Goal: Task Accomplishment & Management: Use online tool/utility

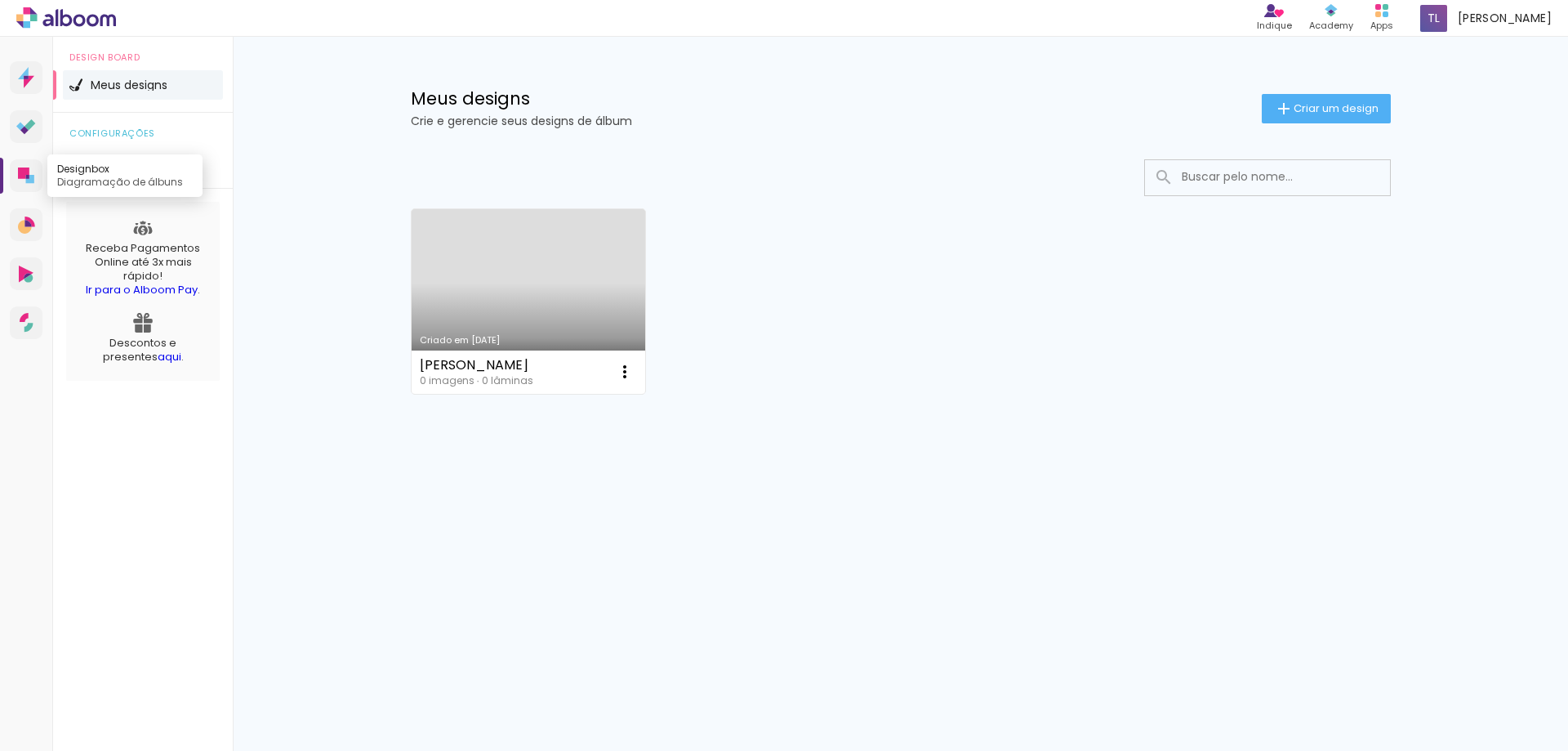
click at [27, 177] on icon at bounding box center [28, 177] width 4 height 4
click at [542, 302] on link "Criado em [DATE]" at bounding box center [529, 301] width 235 height 185
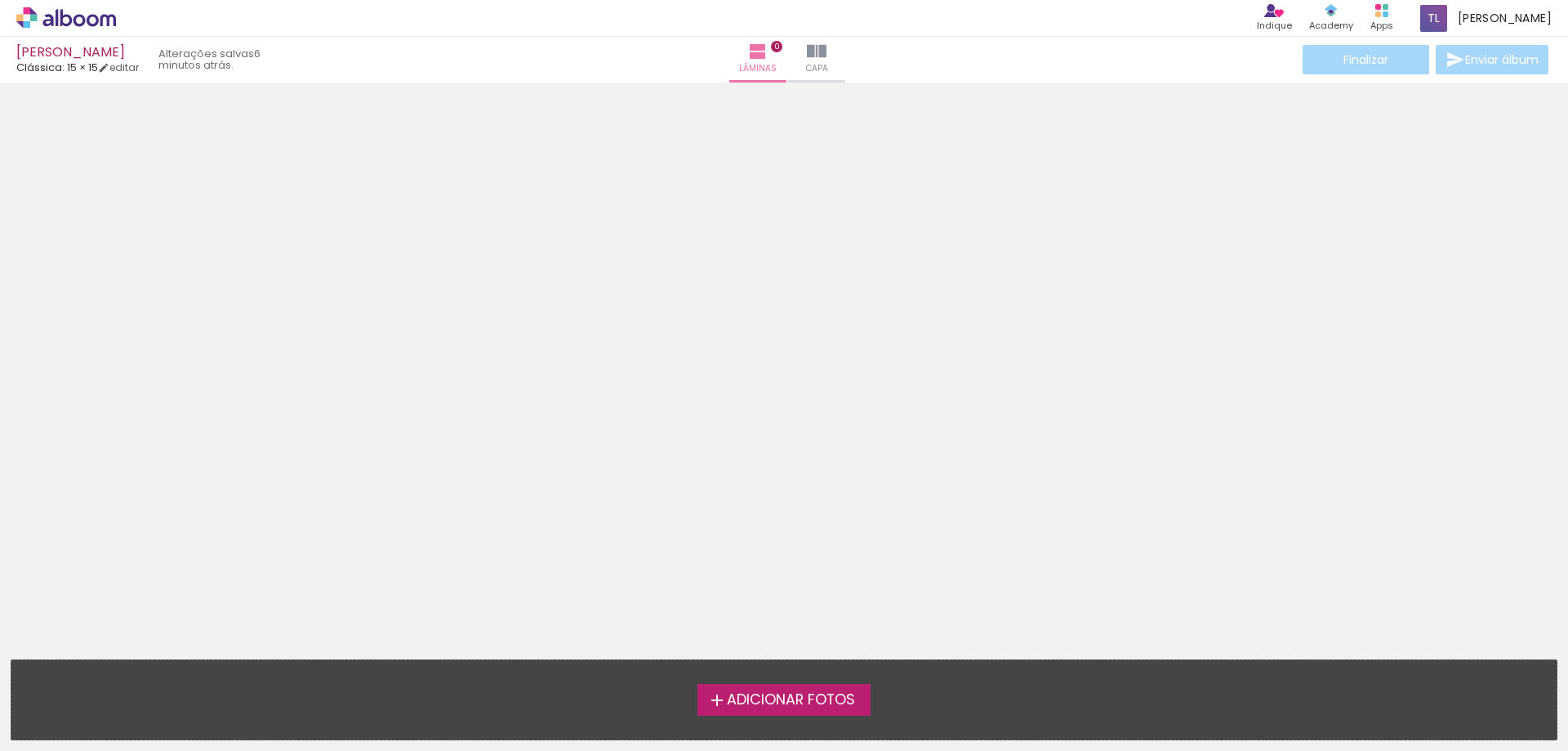
click at [854, 313] on div at bounding box center [784, 365] width 1568 height 555
click at [813, 69] on span "Capa" at bounding box center [817, 69] width 22 height 14
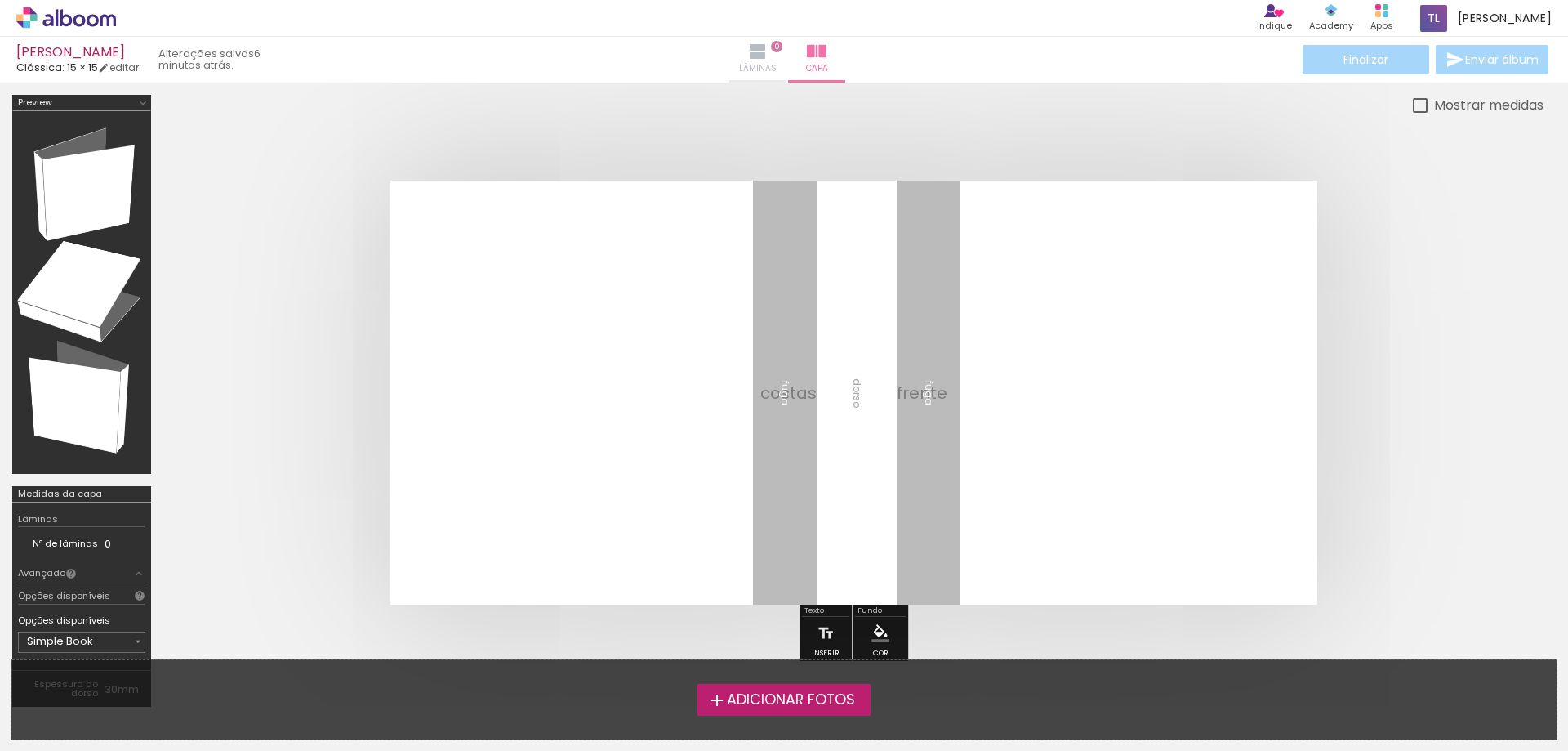
click at [771, 52] on span "0" at bounding box center [776, 46] width 12 height 12
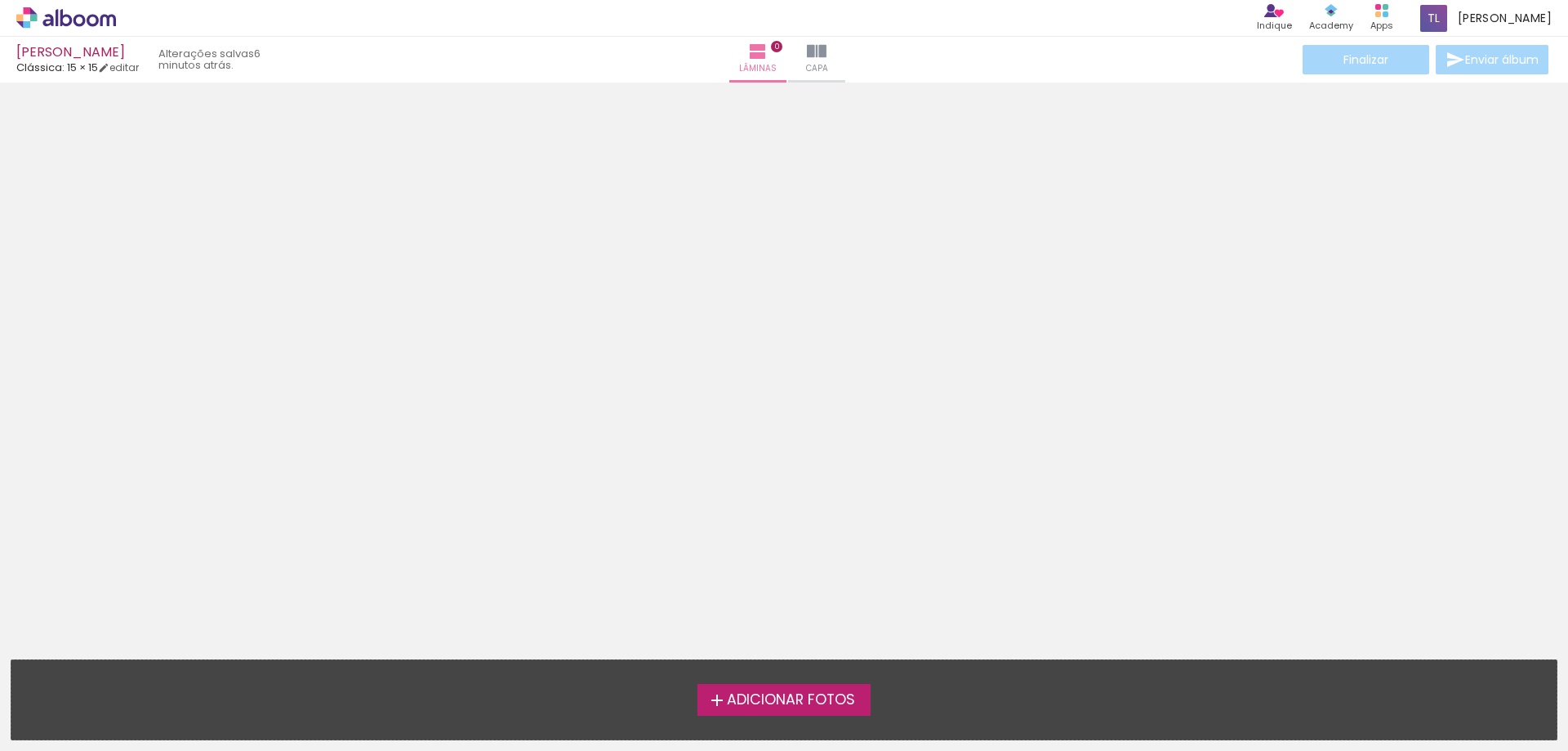
click at [811, 702] on span "Adicionar Fotos" at bounding box center [791, 700] width 129 height 14
click at [0, 0] on input "file" at bounding box center [0, 0] width 0 height 0
click at [840, 58] on paper-button "Capa" at bounding box center [817, 59] width 57 height 46
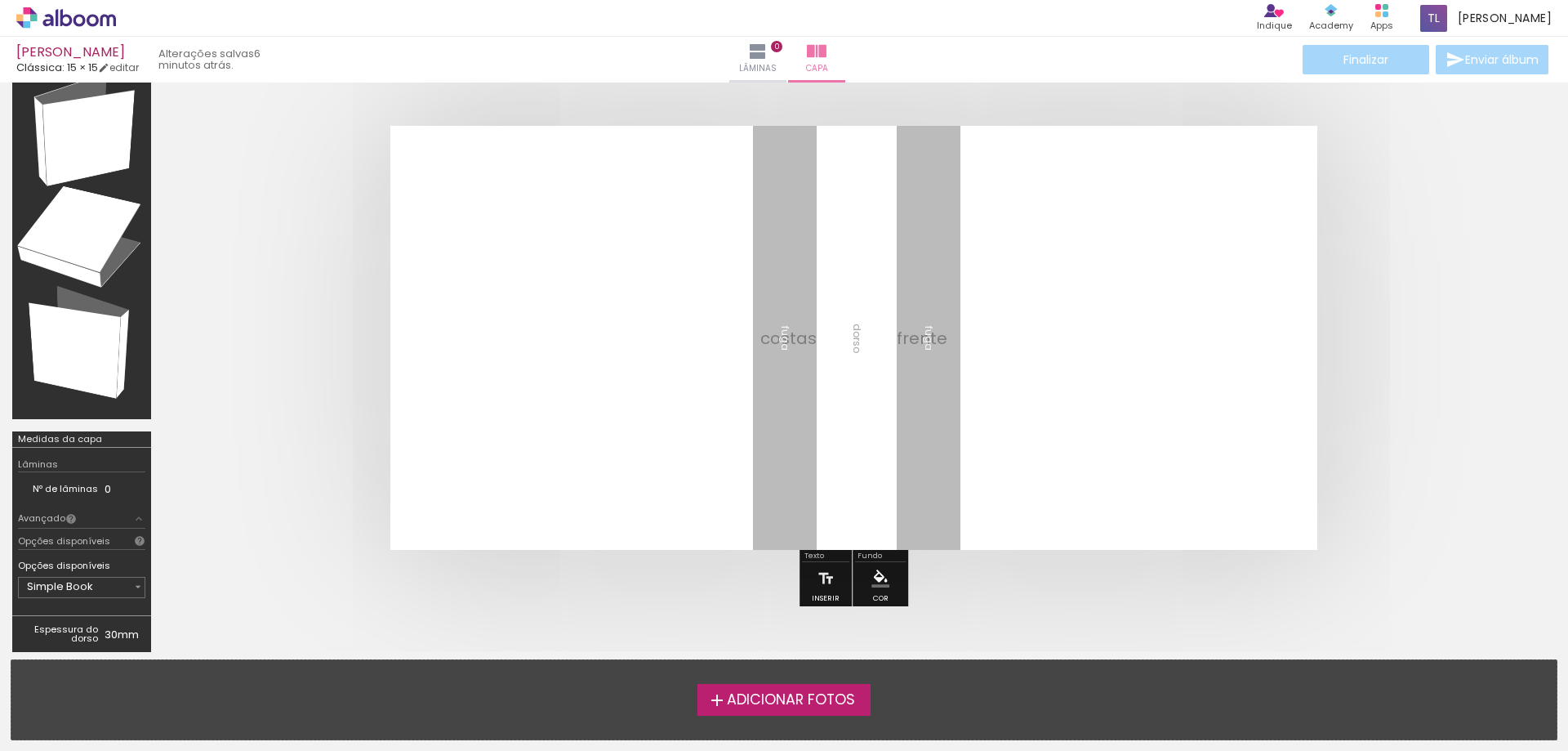
scroll to position [81, 0]
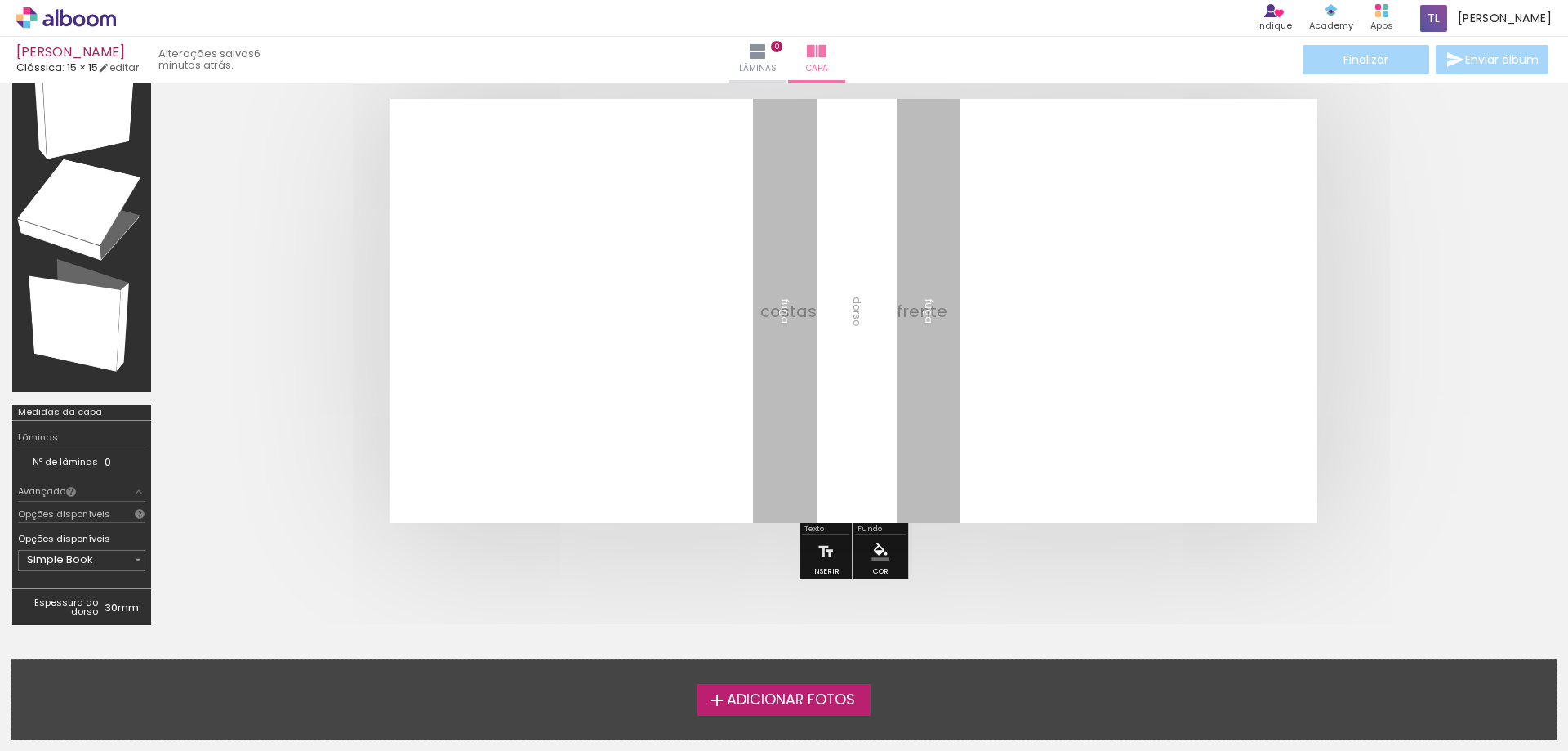
click at [1112, 297] on quentale-layouter at bounding box center [854, 311] width 927 height 424
click at [1105, 315] on quentale-layouter at bounding box center [854, 311] width 927 height 424
click at [81, 562] on input "Simple Book" at bounding box center [79, 559] width 104 height 16
click at [0, 0] on slot "Capa Dura" at bounding box center [0, 0] width 0 height 0
type input "Capa Dura"
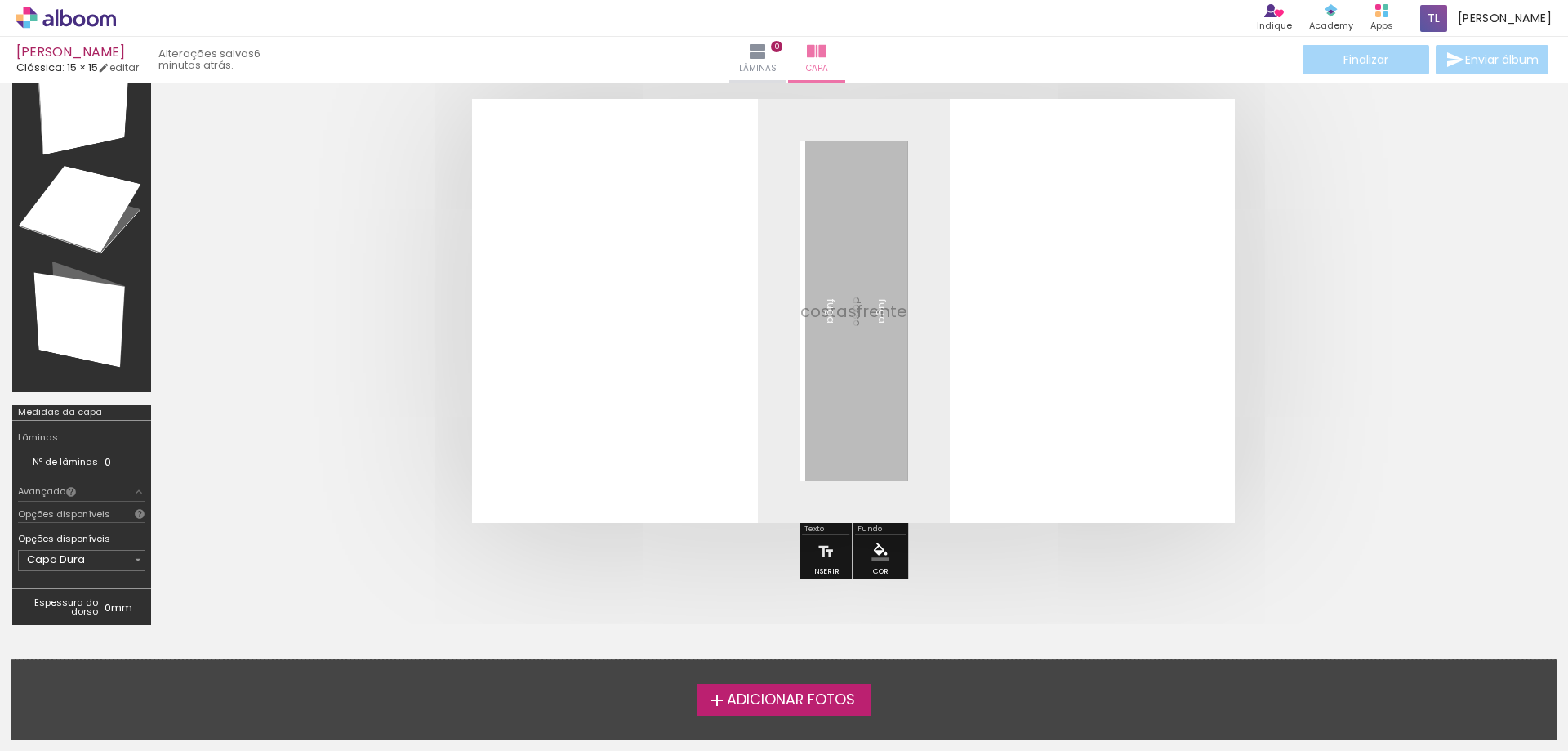
scroll to position [0, 0]
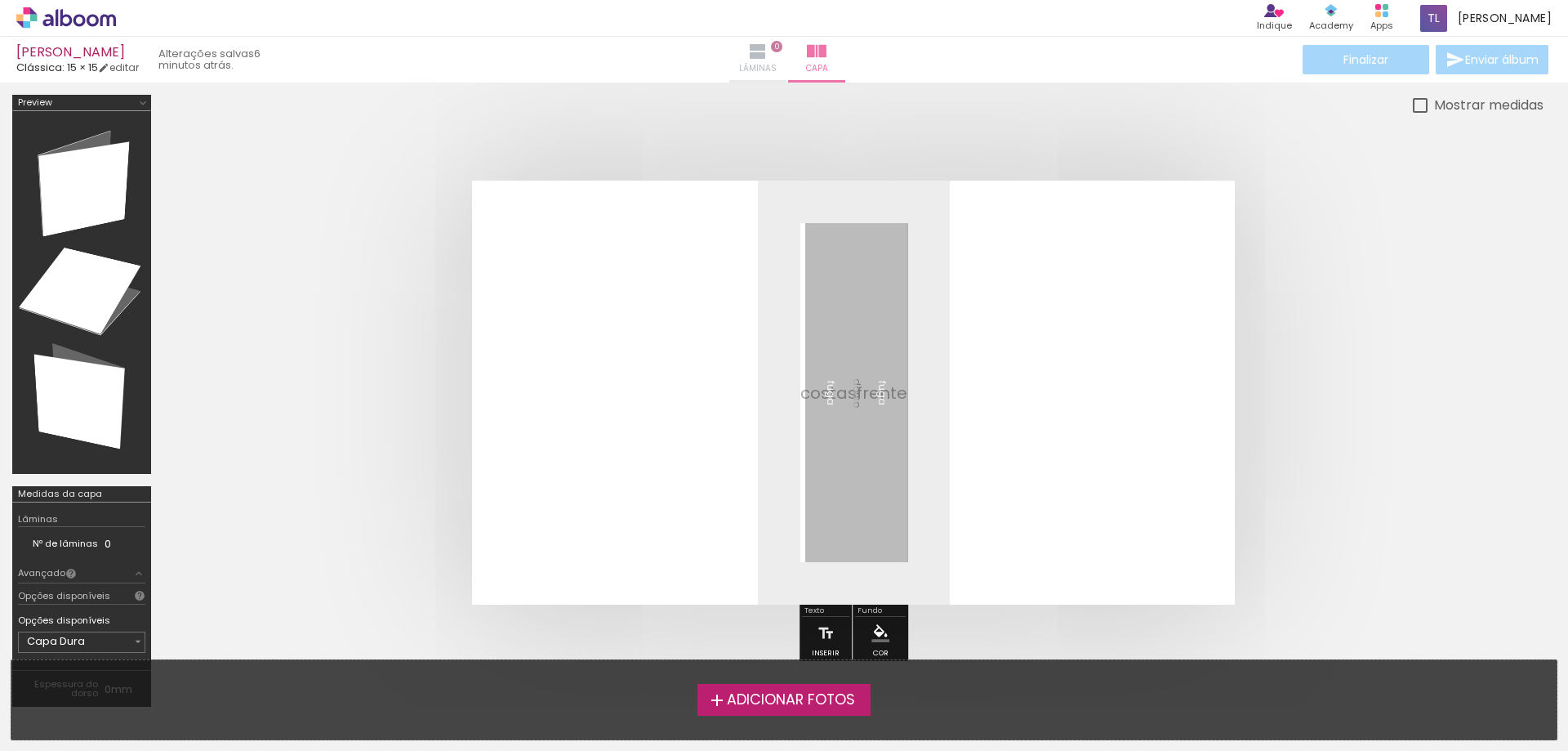
click at [755, 50] on iron-icon at bounding box center [758, 52] width 20 height 20
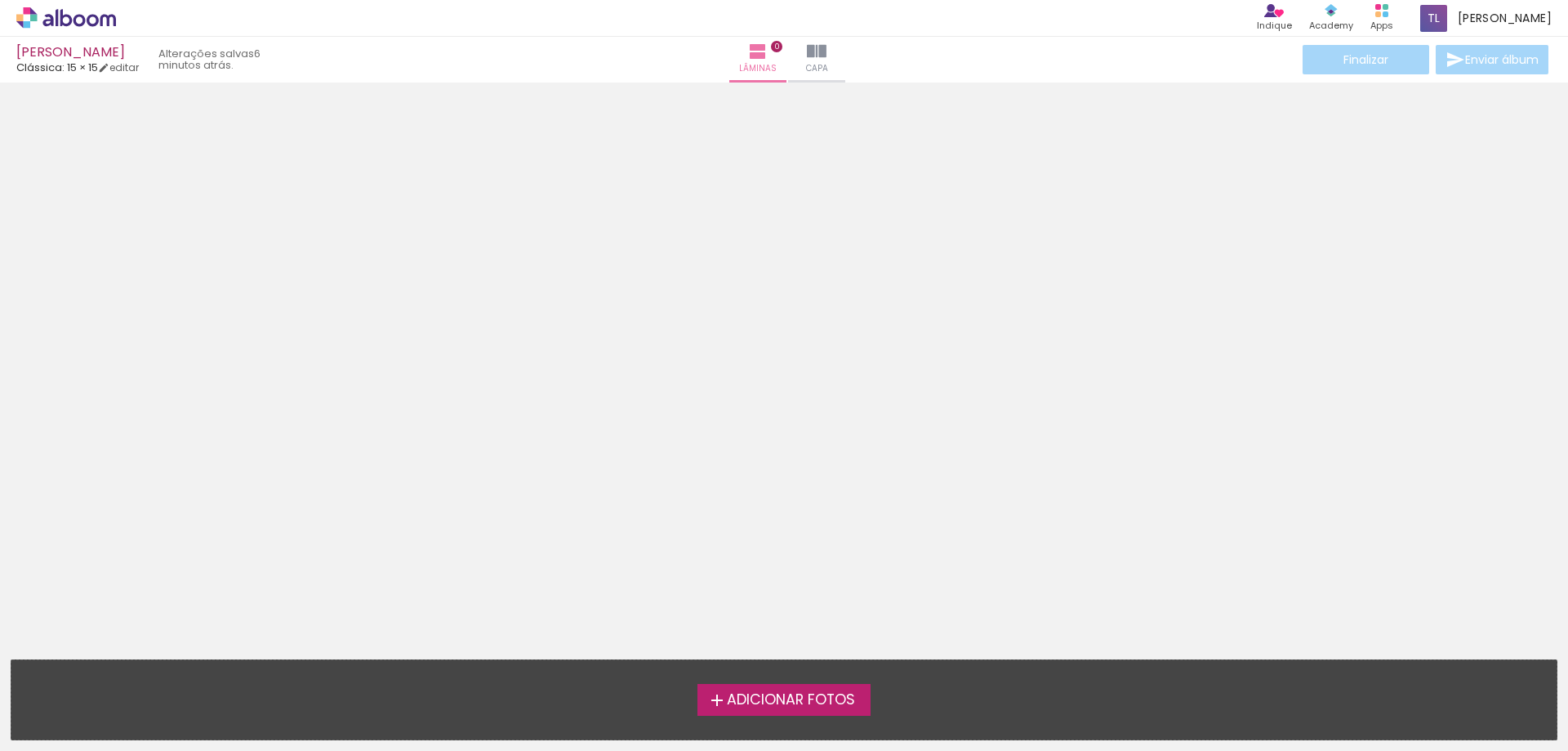
click at [710, 444] on div at bounding box center [784, 365] width 1568 height 555
click at [828, 693] on span "Adicionar Fotos" at bounding box center [791, 700] width 129 height 14
click at [0, 0] on input "file" at bounding box center [0, 0] width 0 height 0
